Goal: Task Accomplishment & Management: Complete application form

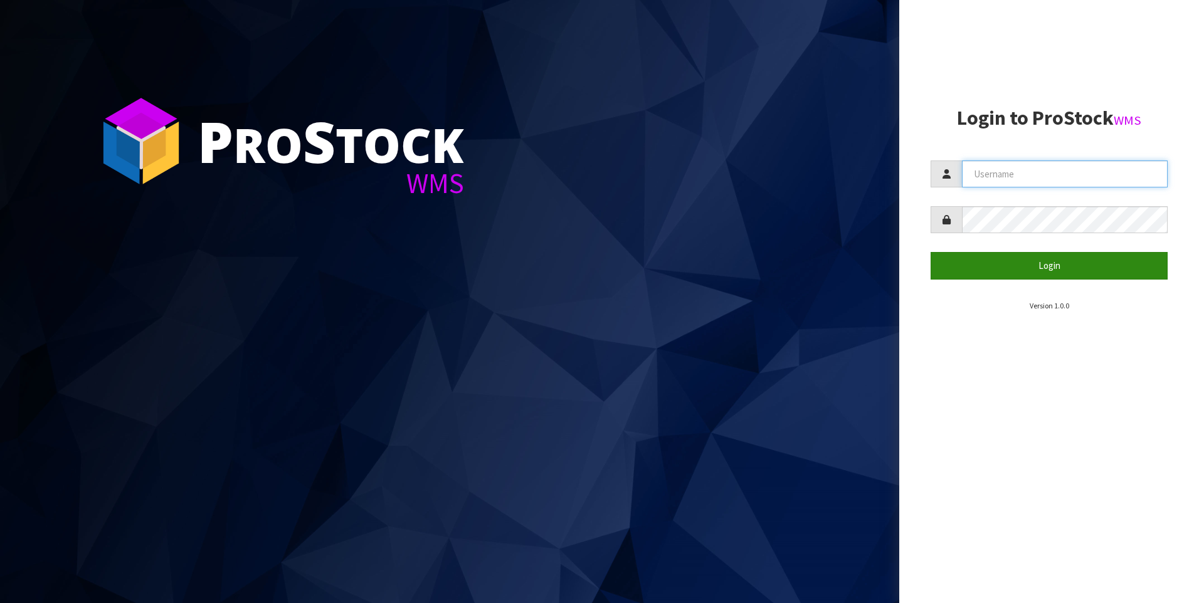
type input "[PERSON_NAME]"
click at [1061, 265] on button "Login" at bounding box center [1049, 265] width 237 height 27
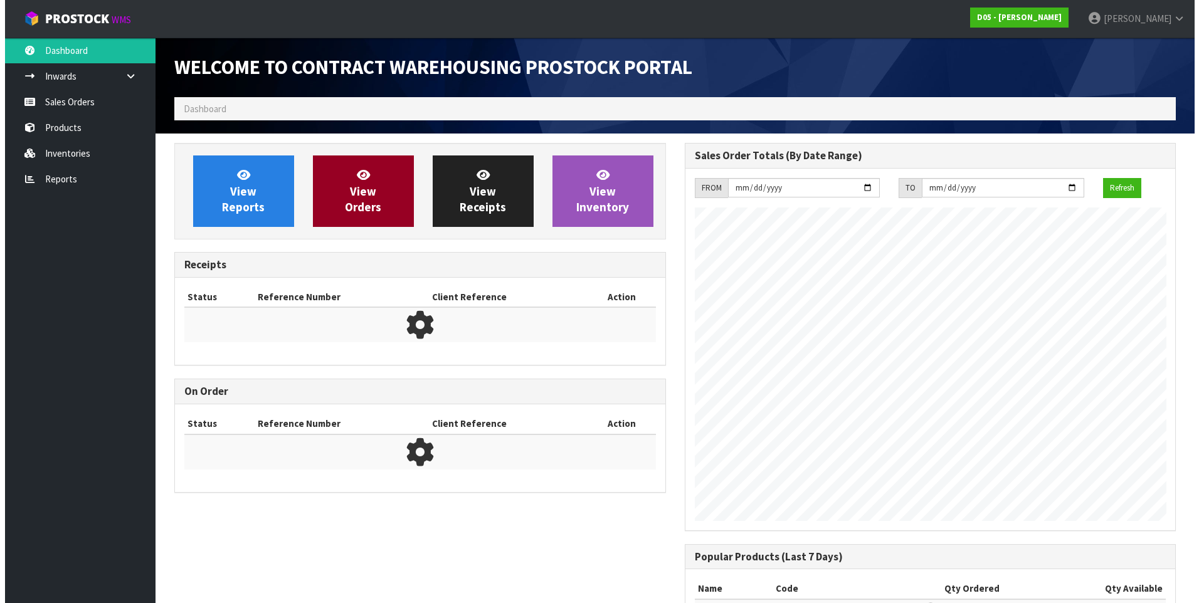
scroll to position [844, 510]
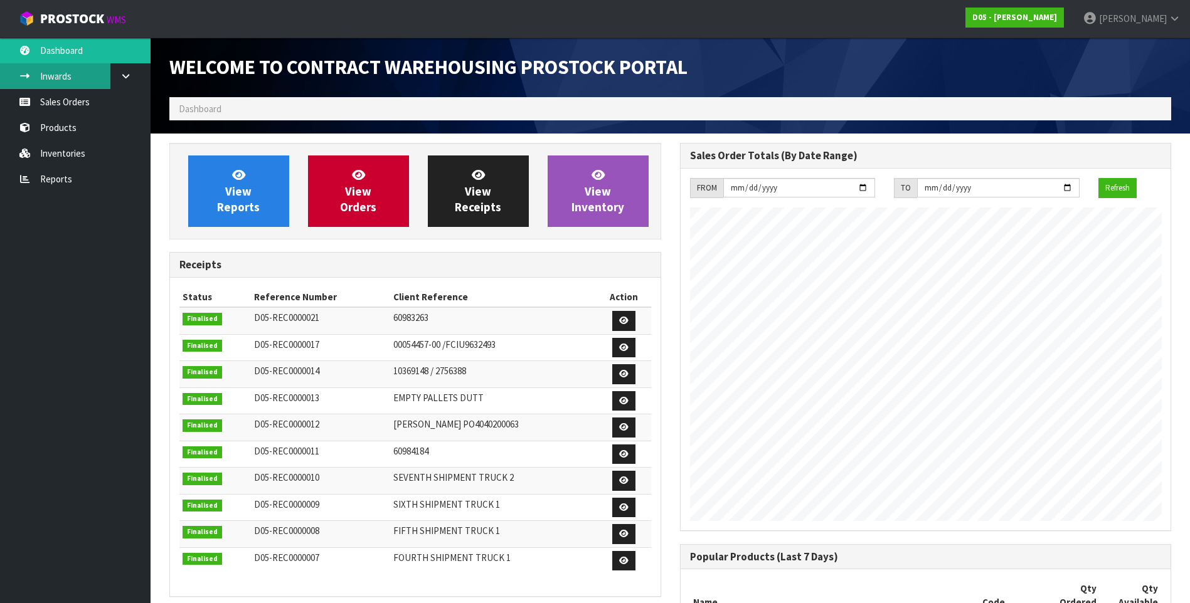
click at [76, 74] on link "Inwards" at bounding box center [75, 76] width 151 height 26
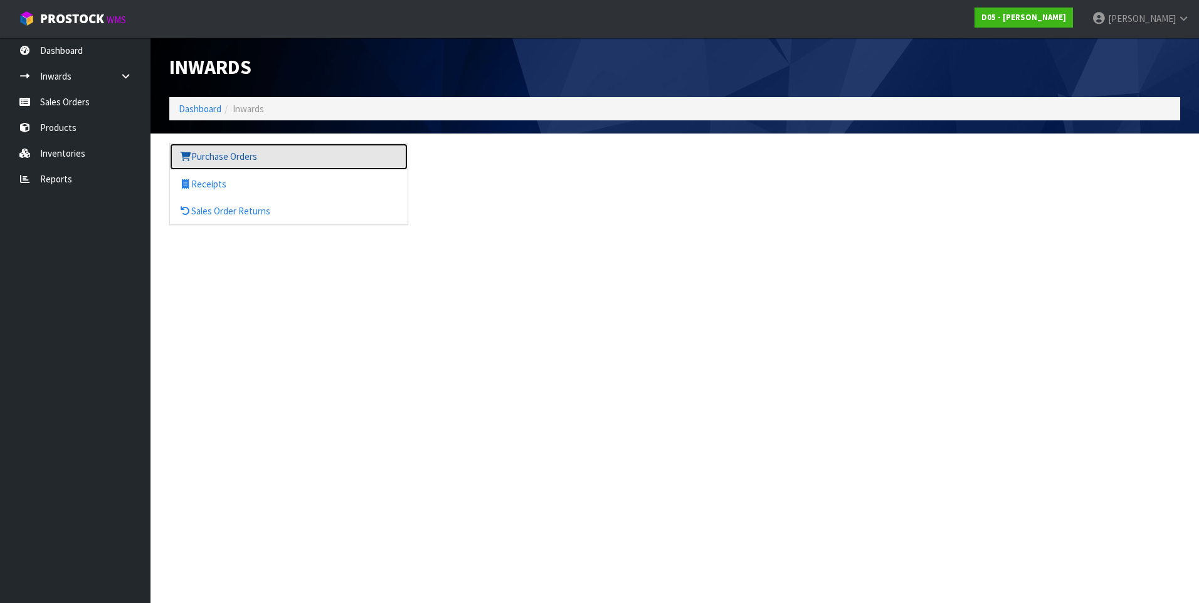
click at [225, 157] on link "Purchase Orders" at bounding box center [289, 157] width 238 height 26
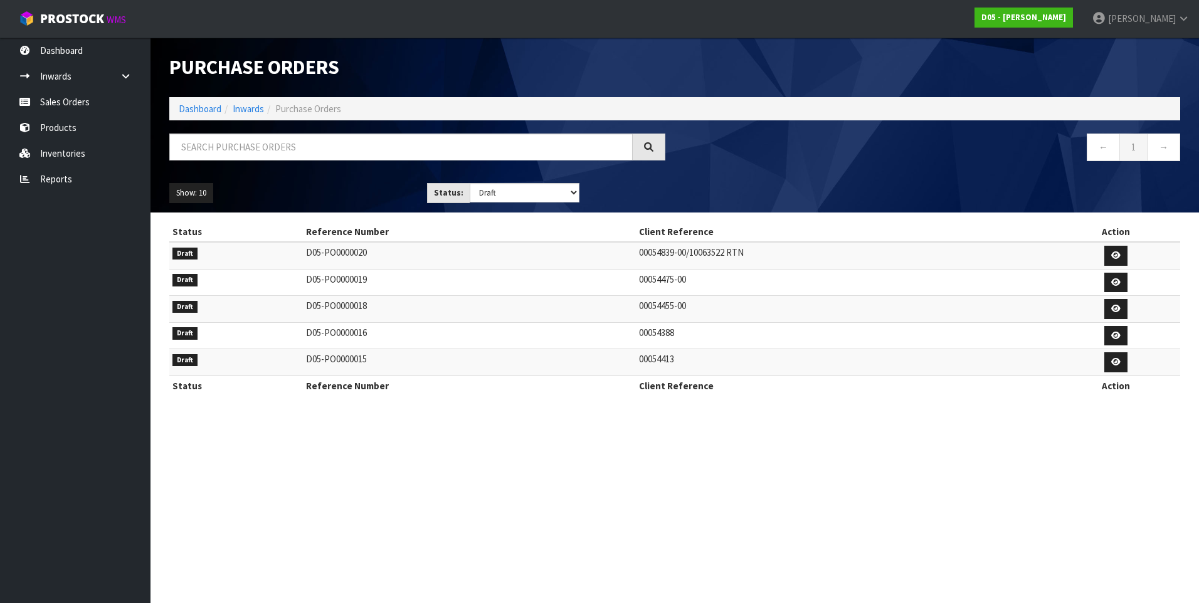
click at [377, 360] on td "D05-PO0000015" at bounding box center [469, 362] width 333 height 27
click at [1121, 362] on icon at bounding box center [1115, 362] width 9 height 8
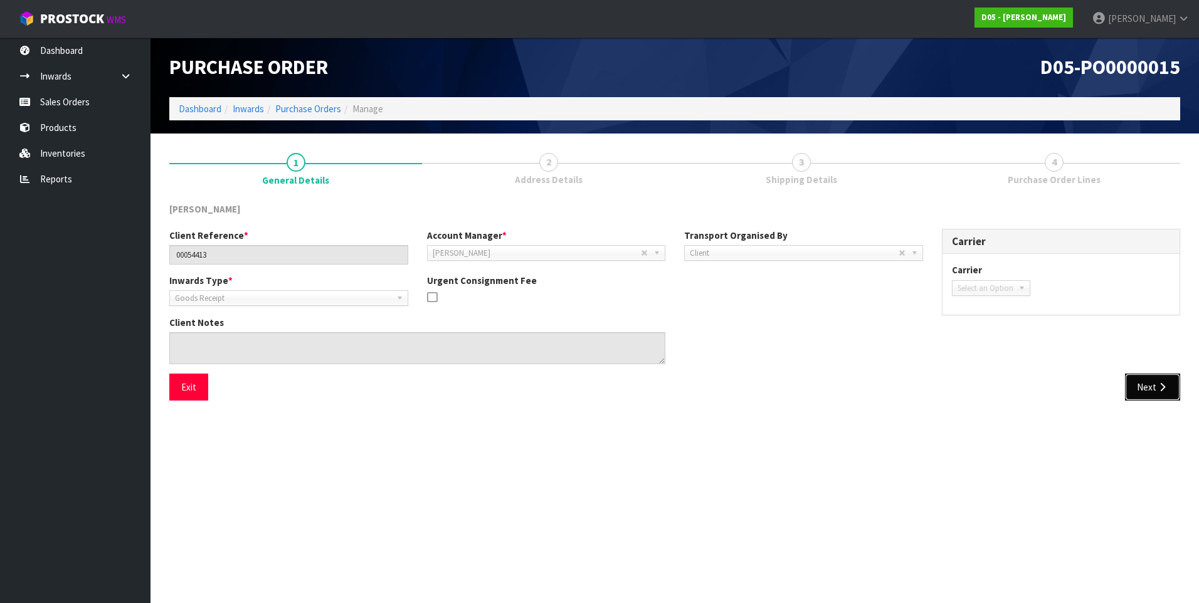
click at [1140, 383] on button "Next" at bounding box center [1152, 387] width 55 height 27
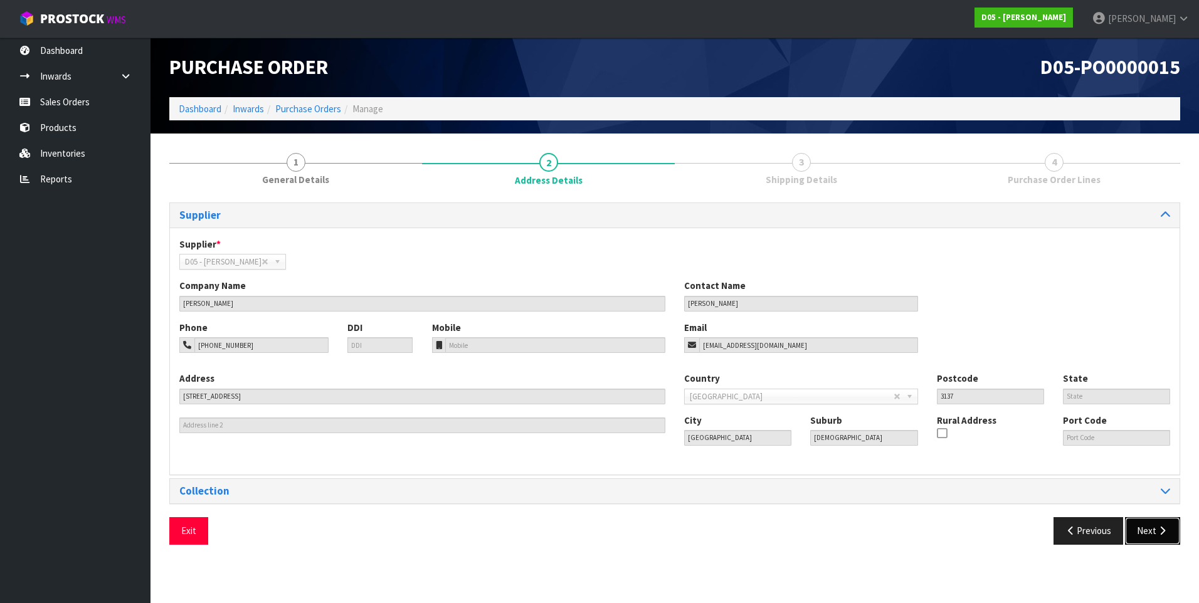
click at [1151, 536] on button "Next" at bounding box center [1152, 530] width 55 height 27
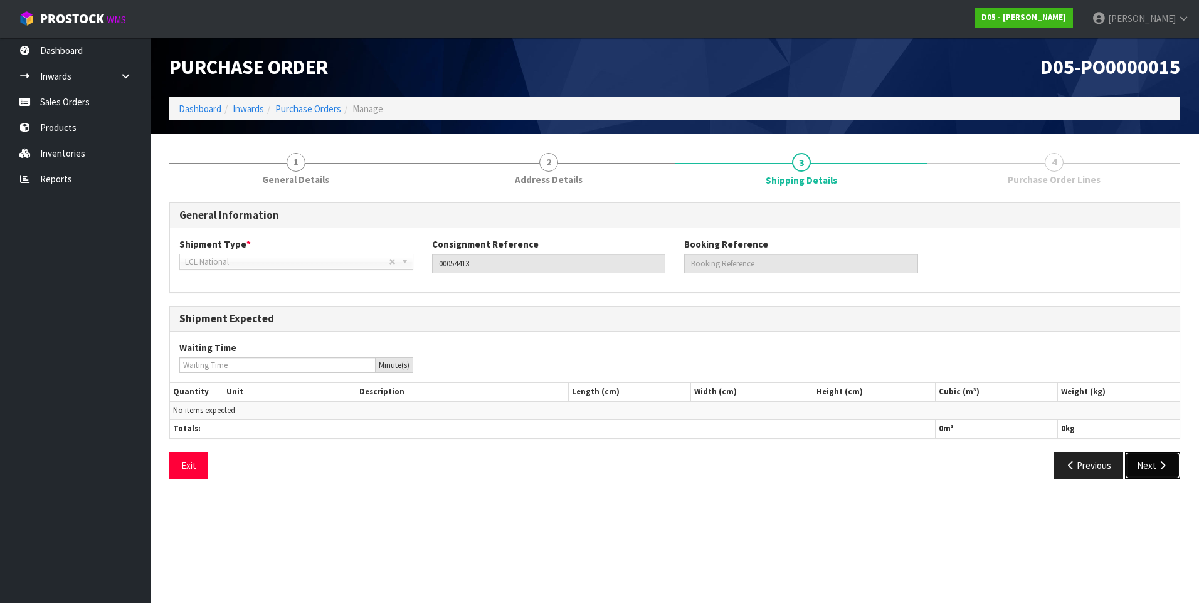
click at [1147, 466] on button "Next" at bounding box center [1152, 465] width 55 height 27
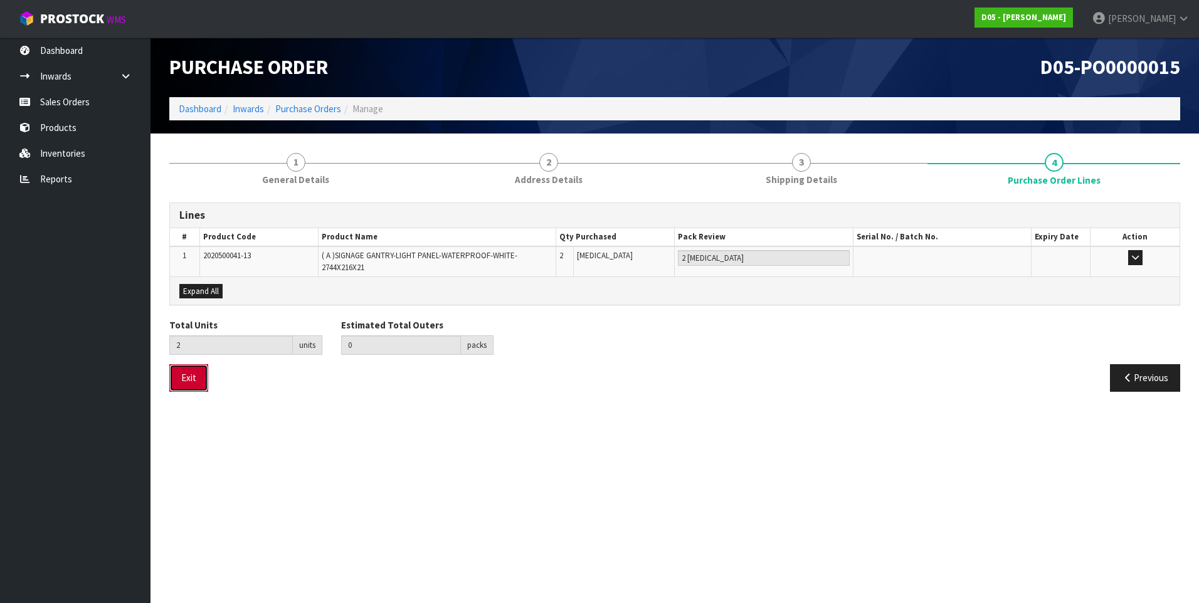
click at [190, 379] on button "Exit" at bounding box center [188, 377] width 39 height 27
